Goal: Transaction & Acquisition: Obtain resource

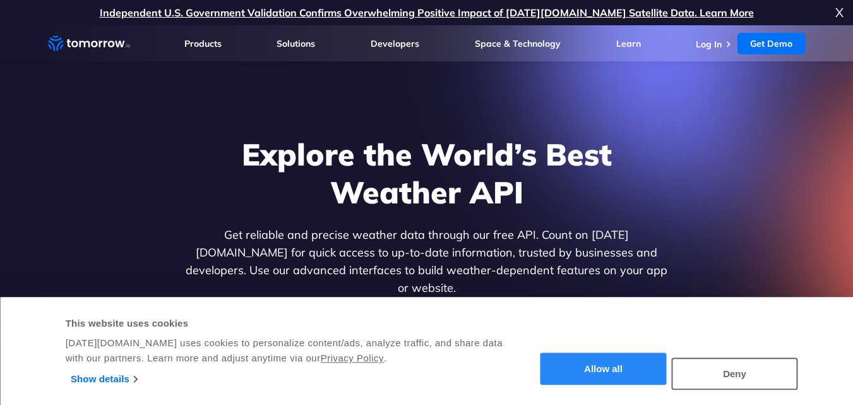
click at [635, 370] on button "Allow all" at bounding box center [604, 369] width 126 height 32
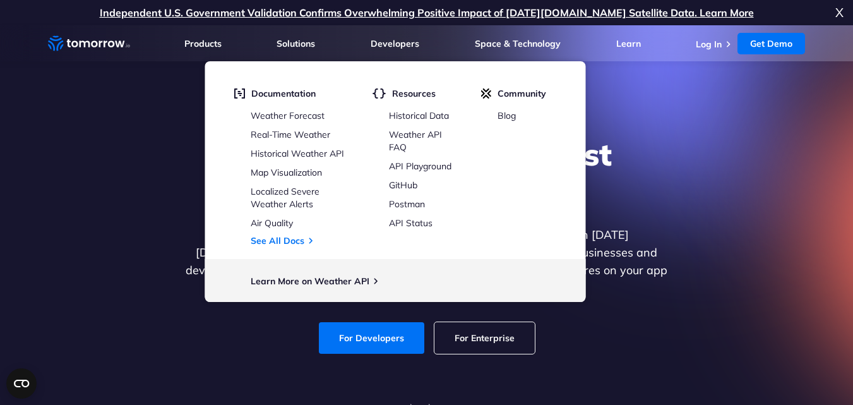
click at [690, 131] on div "Explore the World’s Best Weather API Get reliable and precise weather data thro…" at bounding box center [427, 245] width 778 height 268
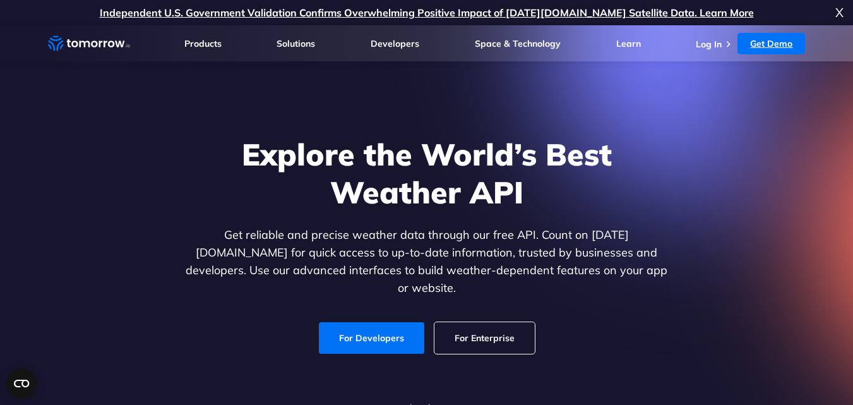
click at [760, 43] on link "Get Demo" at bounding box center [772, 43] width 68 height 21
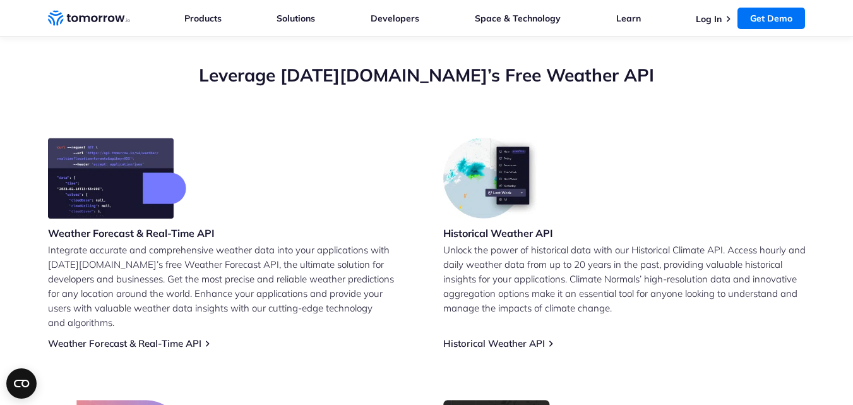
scroll to position [506, 0]
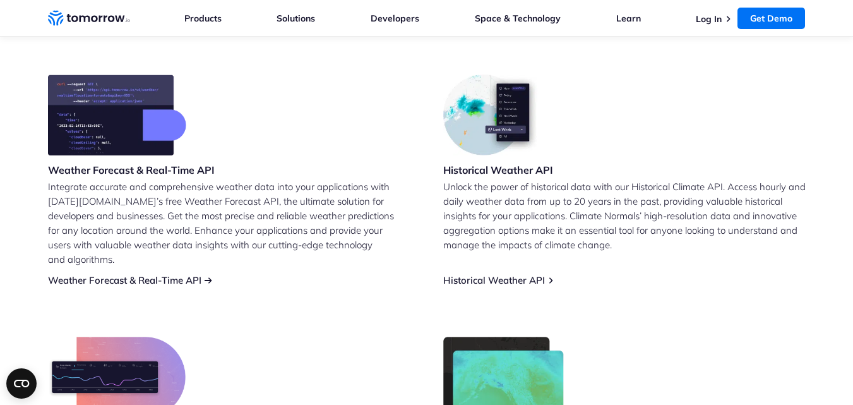
click at [169, 274] on link "Weather Forecast & Real-Time API" at bounding box center [124, 280] width 153 height 12
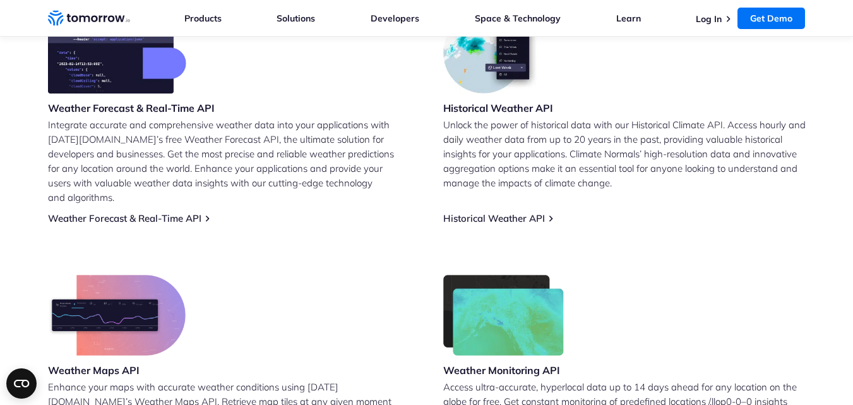
scroll to position [569, 0]
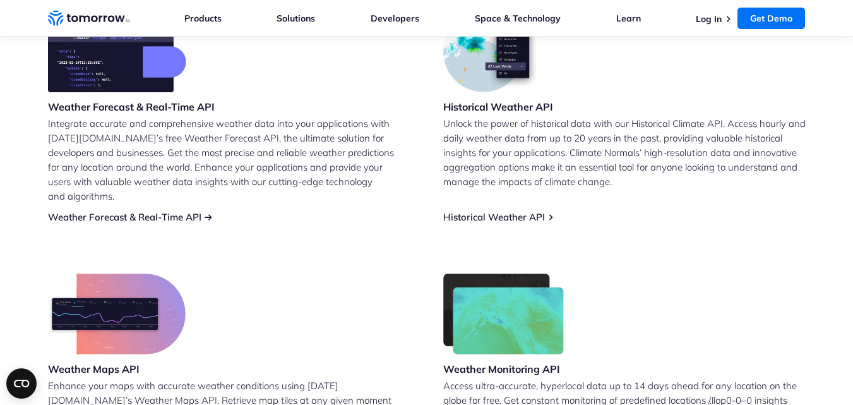
click at [175, 211] on link "Weather Forecast & Real-Time API" at bounding box center [124, 217] width 153 height 12
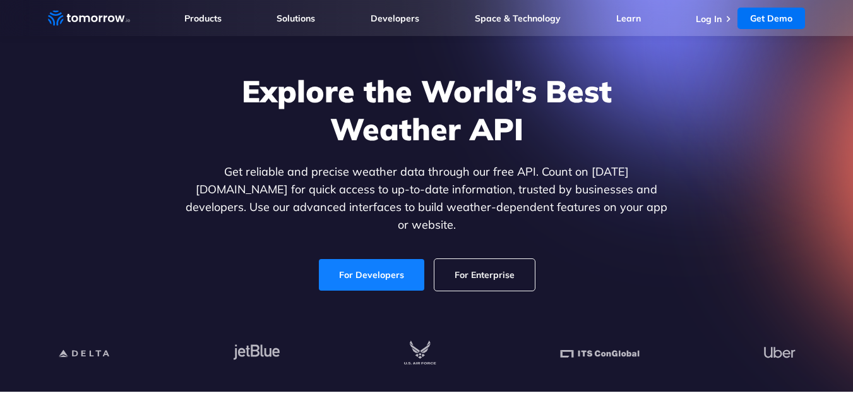
click at [394, 261] on link "For Developers" at bounding box center [371, 275] width 105 height 32
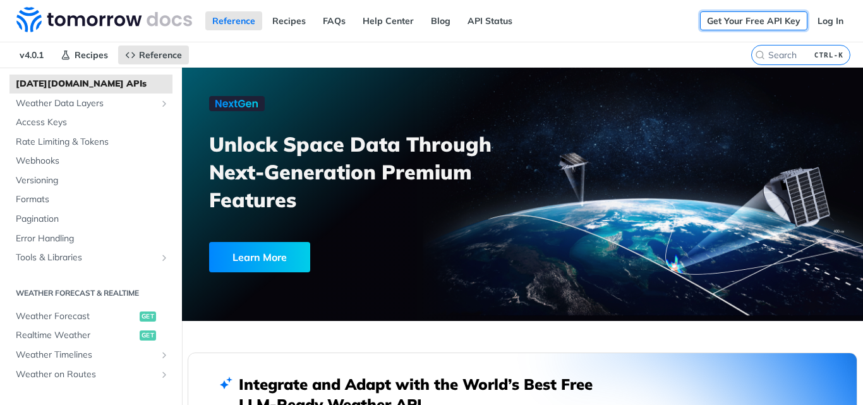
click at [718, 25] on link "Get Your Free API Key" at bounding box center [753, 20] width 107 height 19
